Goal: Task Accomplishment & Management: Use online tool/utility

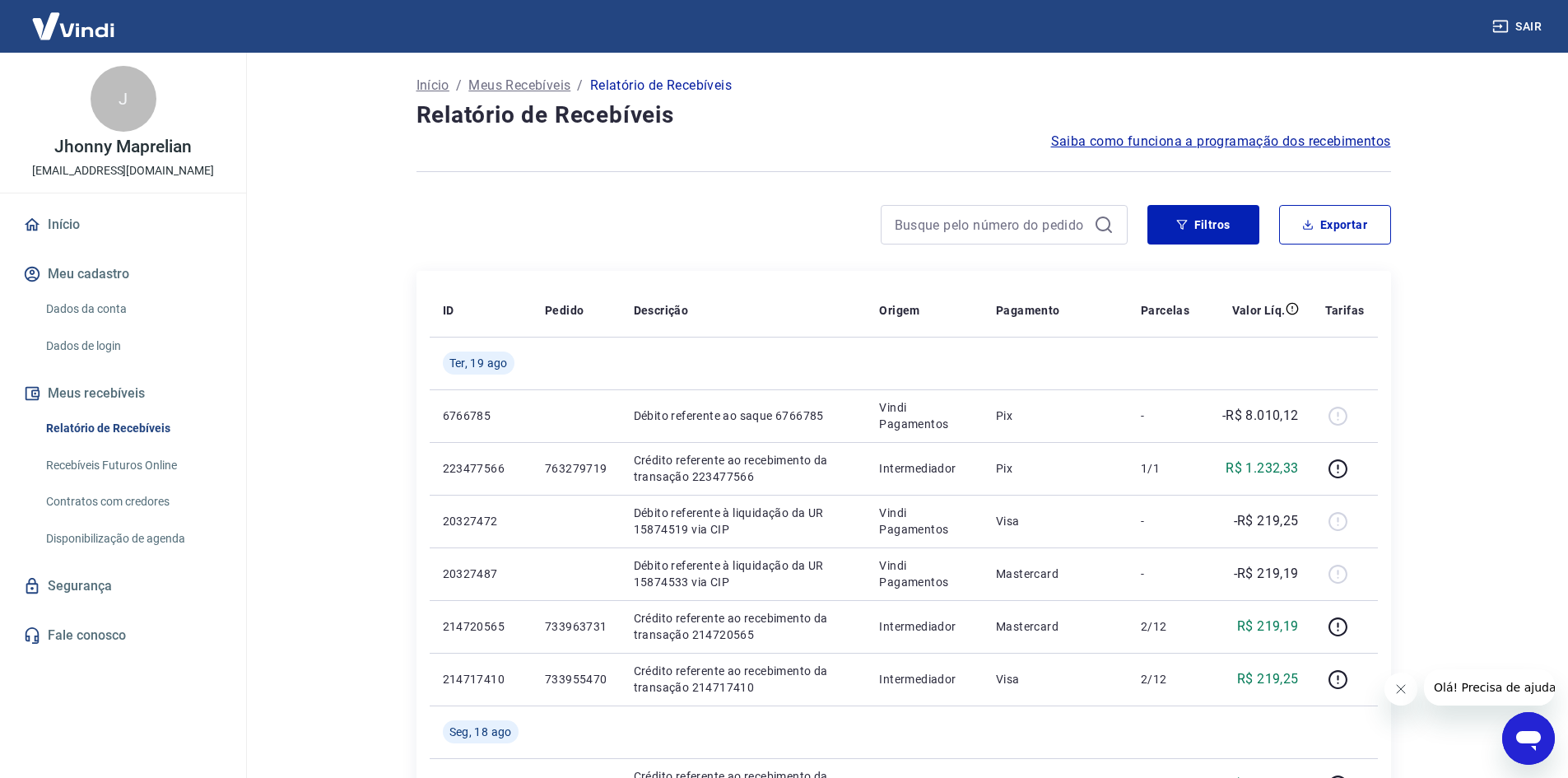
click at [101, 466] on link "Recebíveis Futuros Online" at bounding box center [133, 465] width 187 height 33
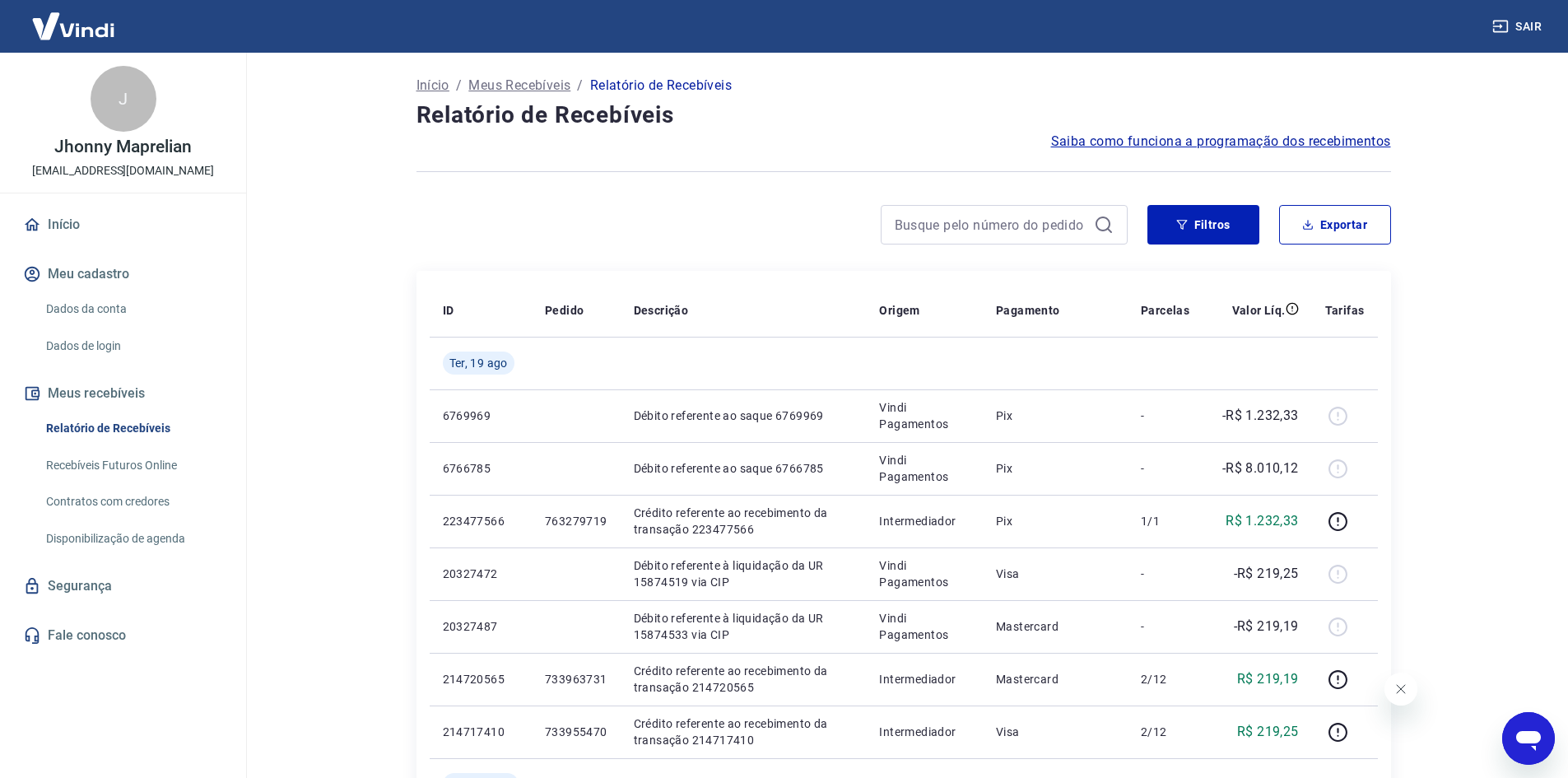
click at [116, 463] on link "Recebíveis Futuros Online" at bounding box center [133, 465] width 187 height 33
